Goal: Check status: Check status

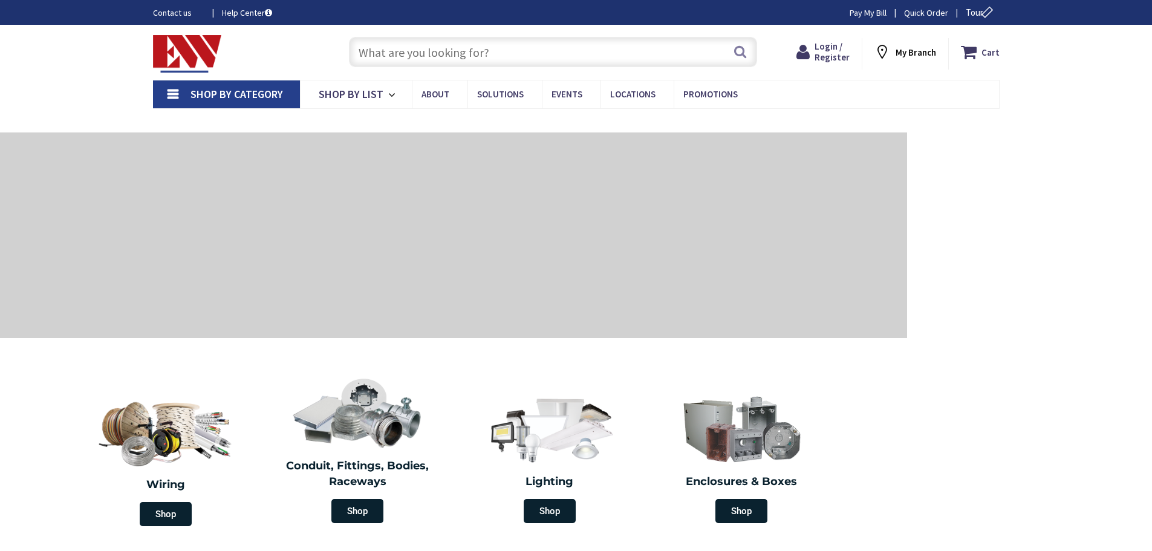
type input "[GEOGRAPHIC_DATA], [STREET_ADDRESS][PERSON_NAME]"
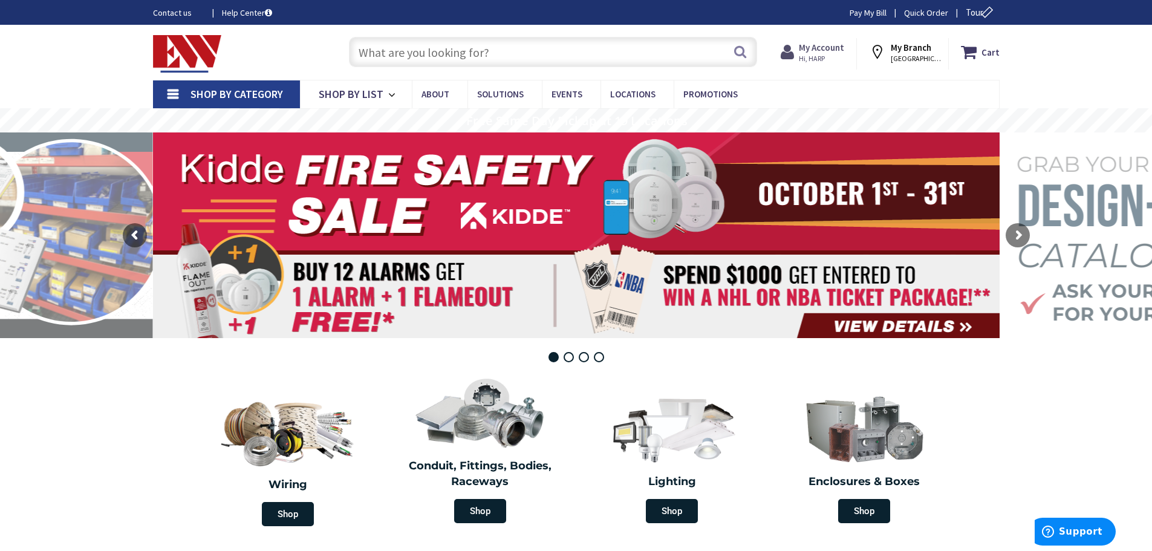
click at [811, 57] on span "Hi, HARP" at bounding box center [821, 59] width 45 height 10
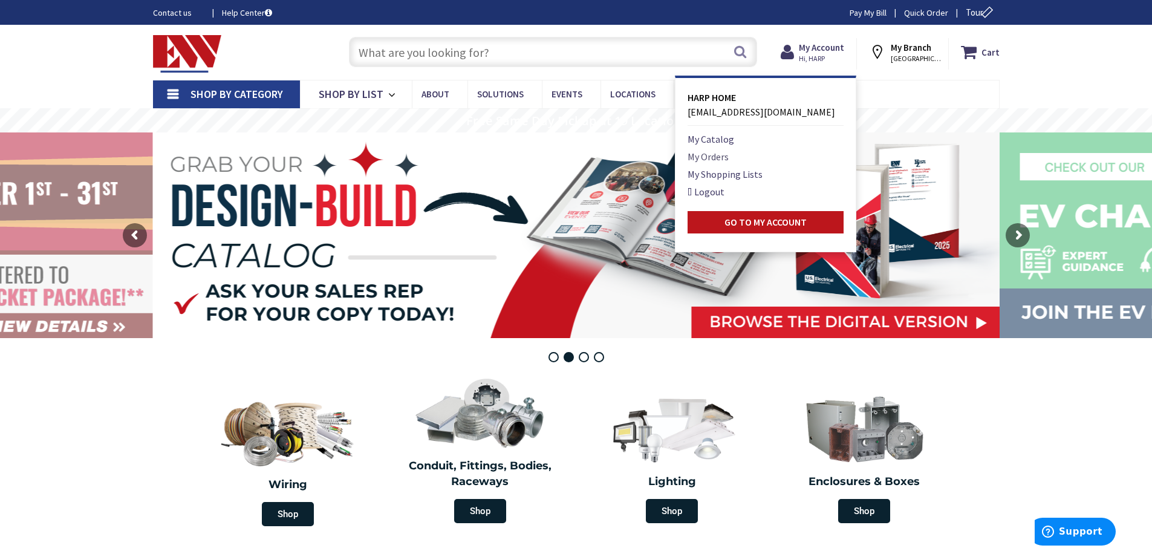
click at [725, 159] on link "My Orders" at bounding box center [708, 156] width 41 height 15
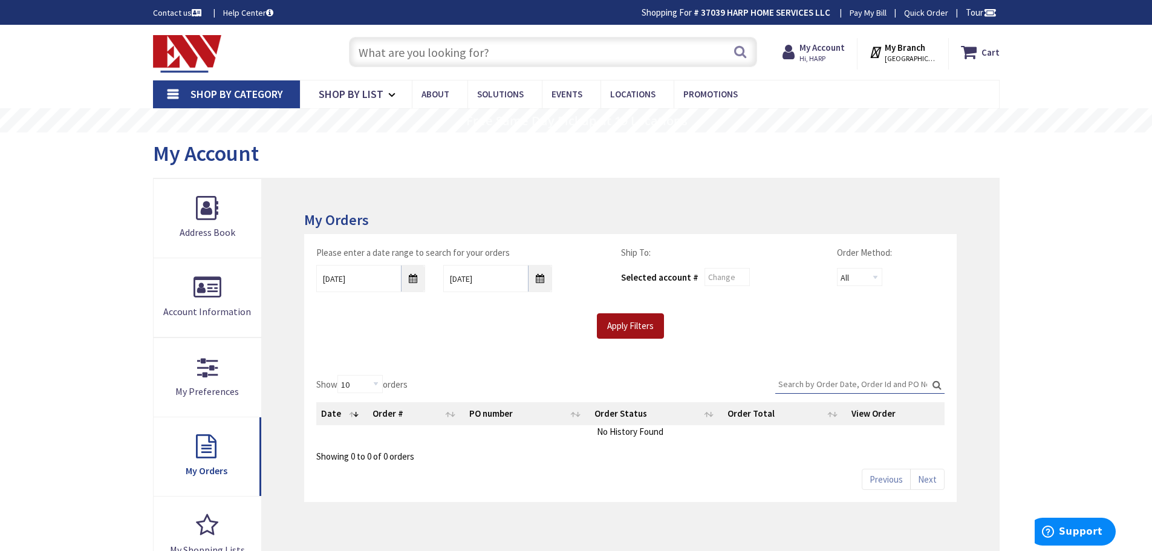
click at [622, 327] on input "Apply Filters" at bounding box center [630, 325] width 67 height 25
